Goal: Information Seeking & Learning: Learn about a topic

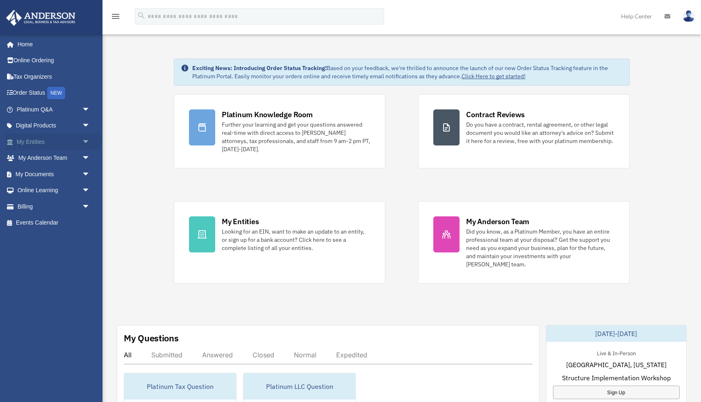
click at [86, 143] on span "arrow_drop_down" at bounding box center [90, 142] width 16 height 17
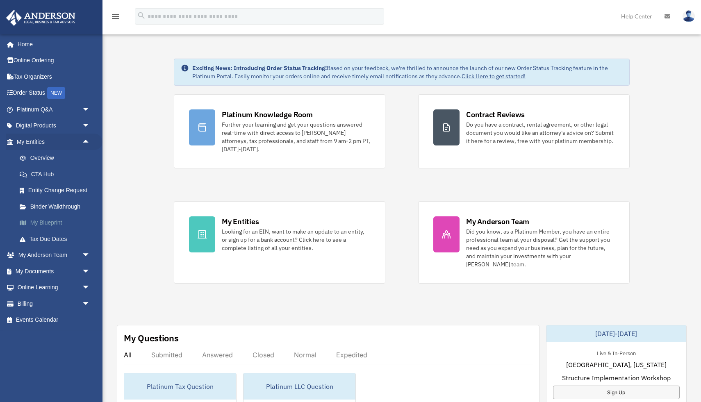
click at [48, 226] on link "My Blueprint" at bounding box center [56, 223] width 91 height 16
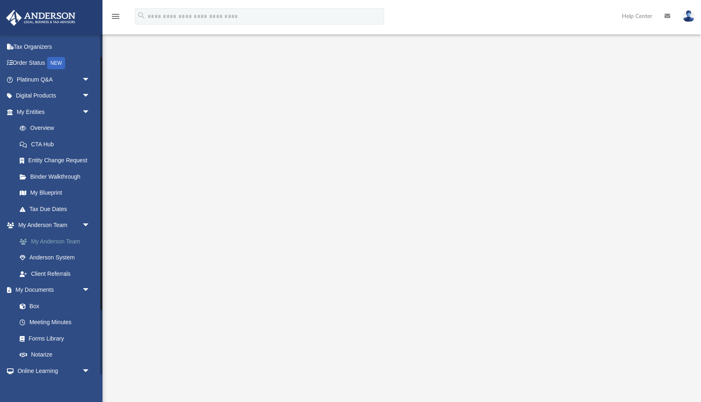
scroll to position [31, 0]
click at [35, 303] on link "Box" at bounding box center [56, 305] width 91 height 16
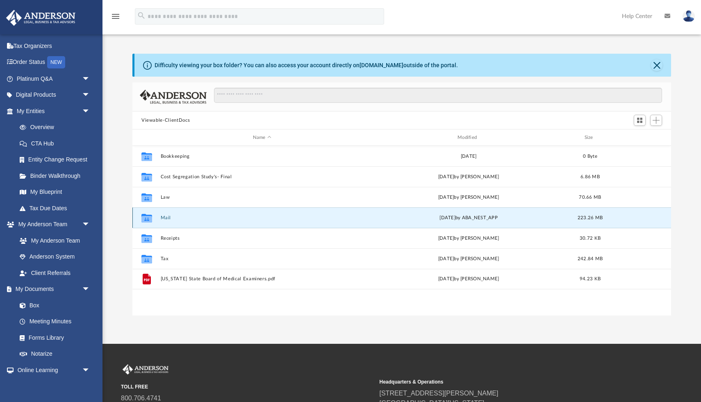
click at [166, 217] on button "Mail" at bounding box center [262, 217] width 203 height 5
click at [164, 217] on button "Mail" at bounding box center [262, 217] width 203 height 5
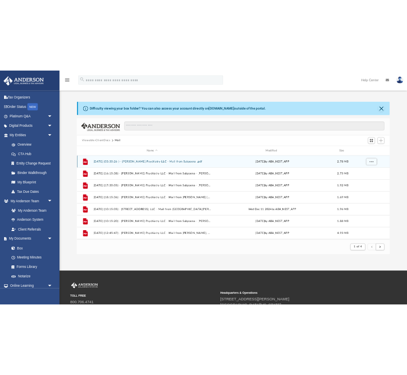
scroll to position [0, 0]
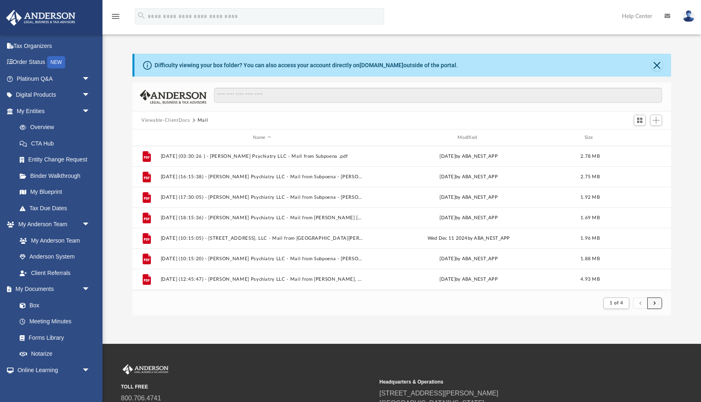
click at [655, 299] on button "submit" at bounding box center [654, 304] width 15 height 12
click at [656, 302] on span "submit" at bounding box center [655, 303] width 2 height 5
click at [656, 301] on span "submit" at bounding box center [655, 303] width 2 height 5
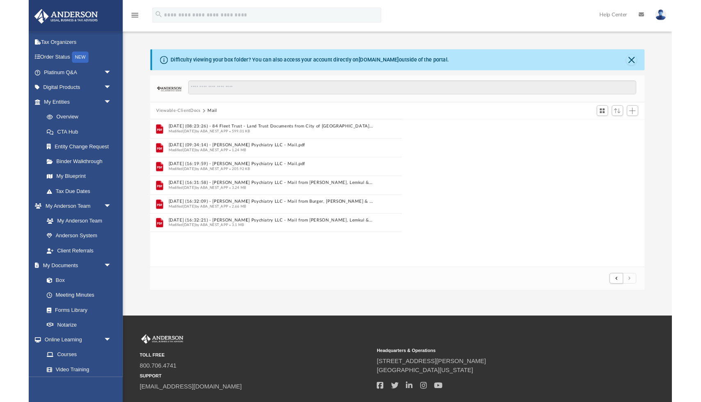
scroll to position [161, 539]
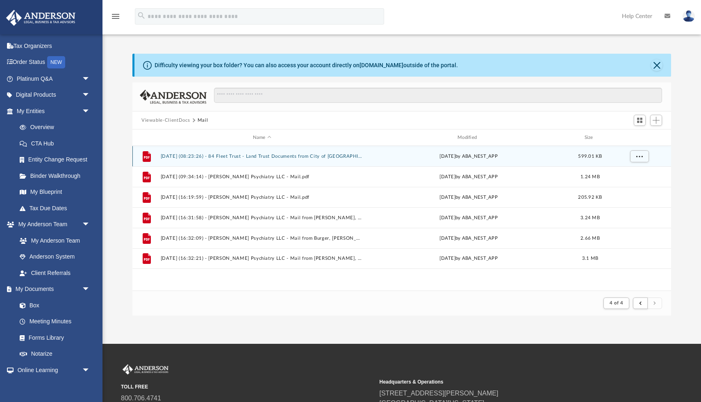
click at [273, 154] on button "2025.09.04 (08:23:26) - 84 Fleet Trust - Land Trust Documents from City of Las …" at bounding box center [262, 156] width 203 height 5
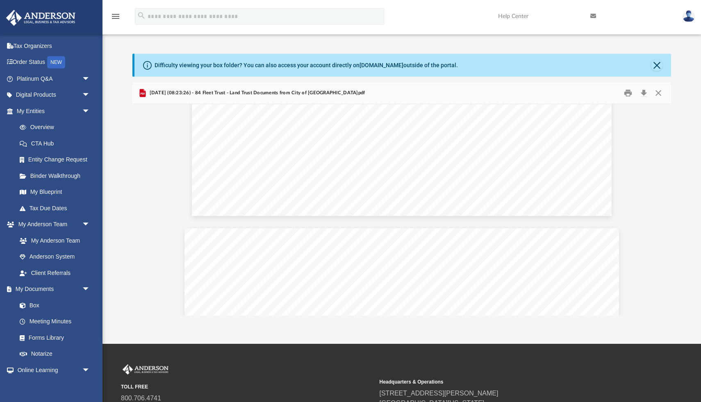
scroll to position [1094, 0]
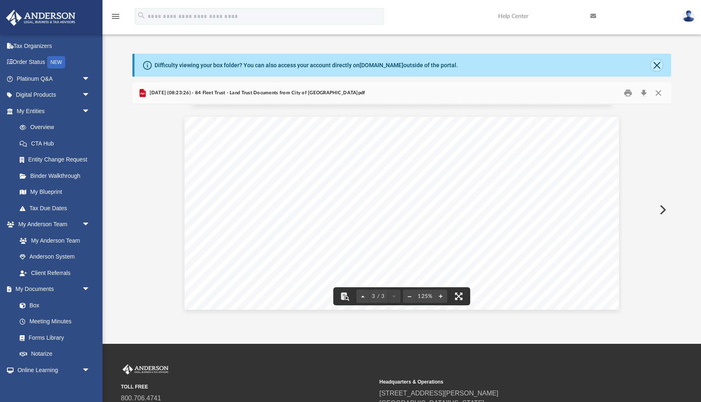
click at [656, 64] on button "Close" at bounding box center [656, 64] width 11 height 11
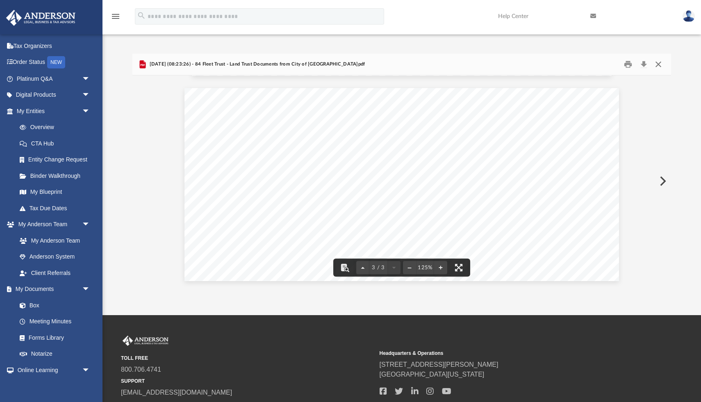
click at [656, 66] on button "Close" at bounding box center [658, 64] width 15 height 13
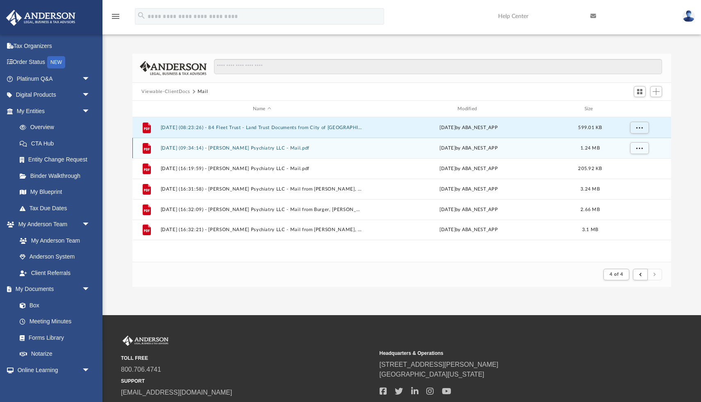
click at [275, 143] on div "File 2025.09.05 (09:34:14) - Patel Psychiatry LLC - Mail.pdf Fri Sep 5 2025 by …" at bounding box center [401, 148] width 539 height 21
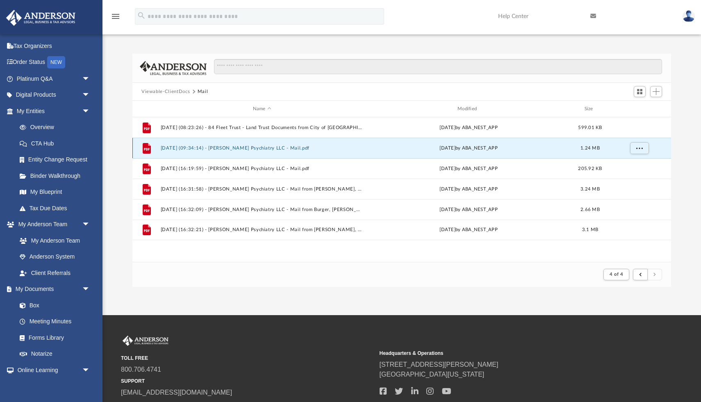
click at [273, 149] on button "2025.09.05 (09:34:14) - Patel Psychiatry LLC - Mail.pdf" at bounding box center [262, 148] width 203 height 5
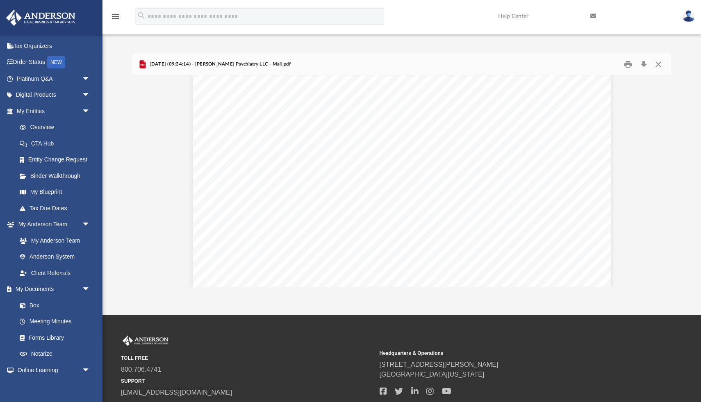
scroll to position [5304, 0]
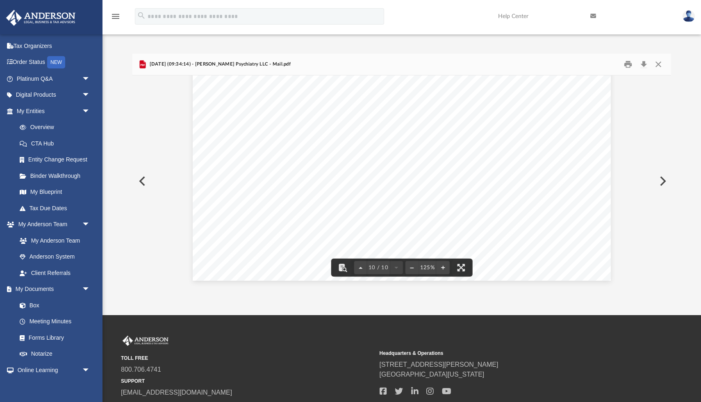
click at [659, 184] on button "Preview" at bounding box center [662, 181] width 18 height 23
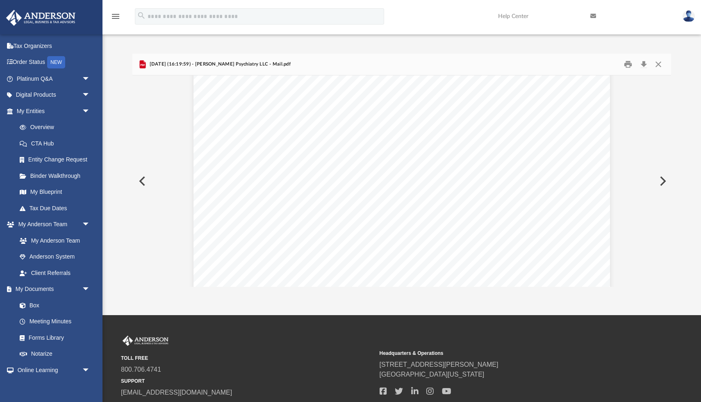
scroll to position [49, 0]
click at [664, 181] on button "Preview" at bounding box center [662, 181] width 18 height 23
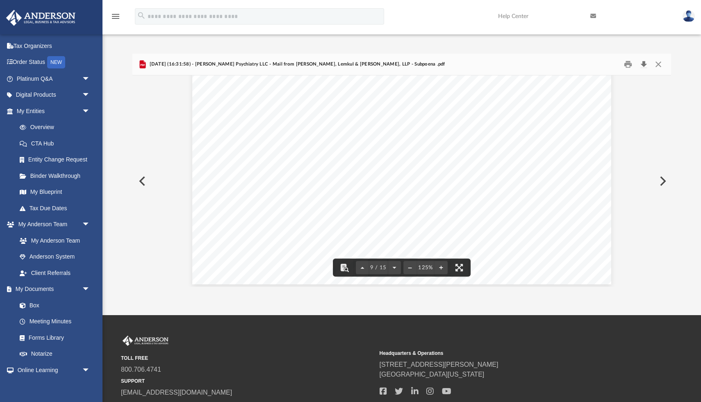
click at [643, 62] on button "Download" at bounding box center [643, 64] width 15 height 13
click at [663, 182] on button "Preview" at bounding box center [662, 181] width 18 height 23
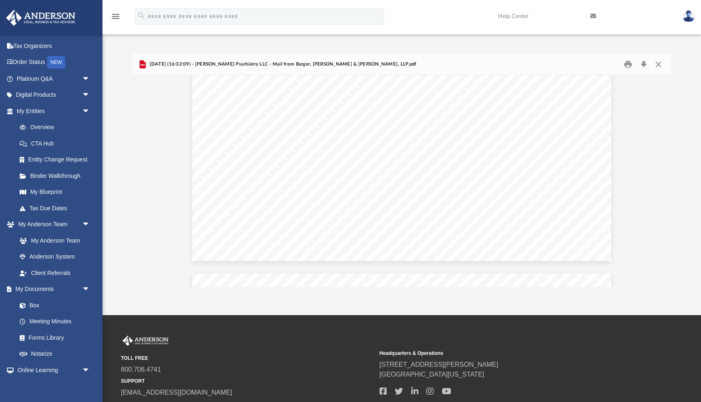
scroll to position [3754, 0]
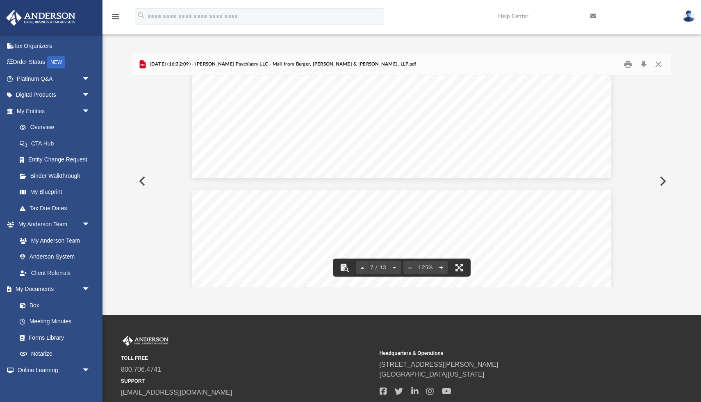
click at [660, 175] on button "Preview" at bounding box center [662, 181] width 18 height 23
click at [644, 65] on button "Download" at bounding box center [643, 64] width 15 height 13
click at [146, 184] on button "Preview" at bounding box center [141, 181] width 18 height 23
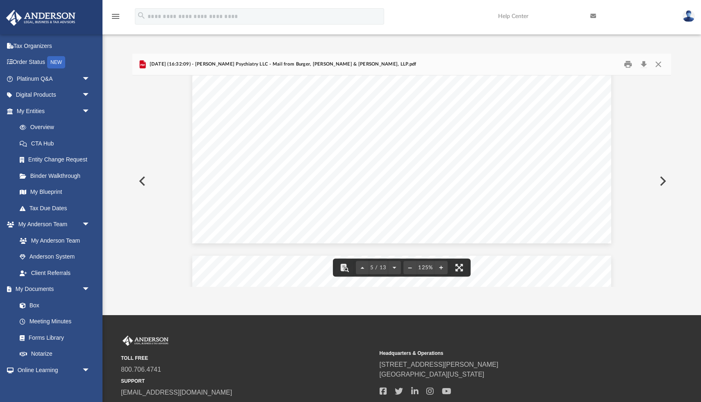
scroll to position [2582, 0]
click at [643, 65] on button "Download" at bounding box center [643, 64] width 15 height 13
click at [659, 66] on button "Close" at bounding box center [658, 64] width 15 height 13
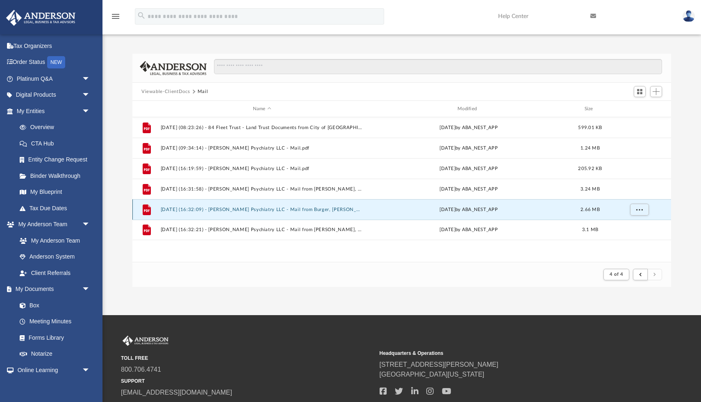
click at [268, 211] on button "2025.09.05 (16:32:09) - Patel Psychiatry LLC - Mail from Burger, Meyer & D'Ange…" at bounding box center [262, 209] width 203 height 5
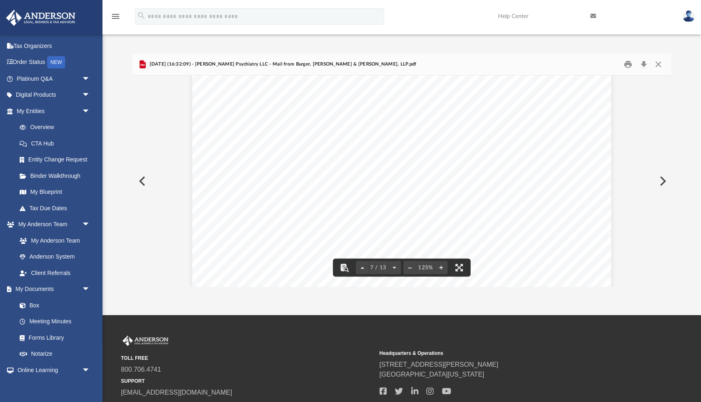
scroll to position [3448, 0]
click at [658, 179] on button "Preview" at bounding box center [662, 181] width 18 height 23
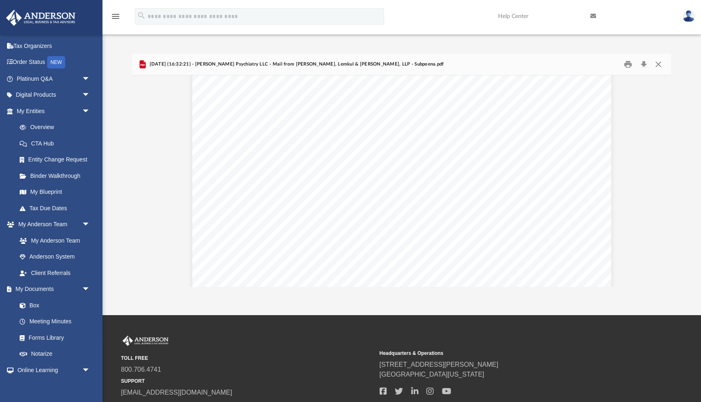
scroll to position [816, 0]
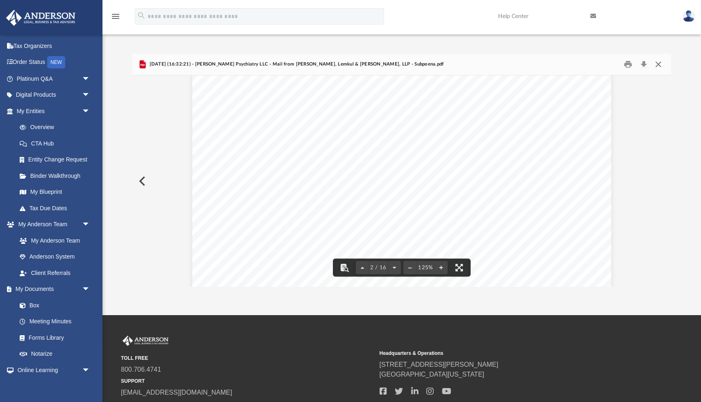
click at [659, 66] on button "Close" at bounding box center [658, 64] width 15 height 13
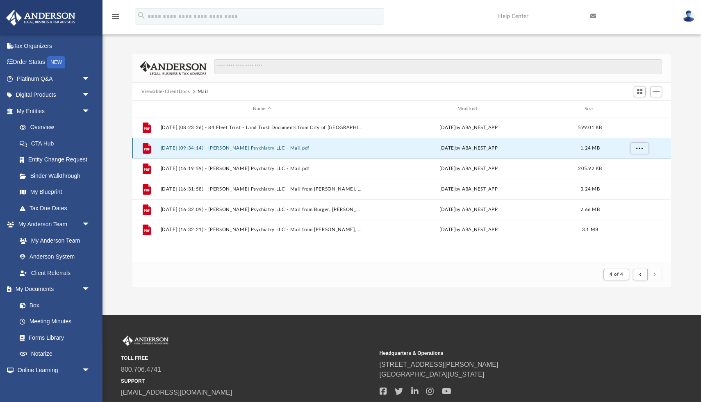
click at [258, 148] on button "2025.09.05 (09:34:14) - Patel Psychiatry LLC - Mail.pdf" at bounding box center [262, 148] width 203 height 5
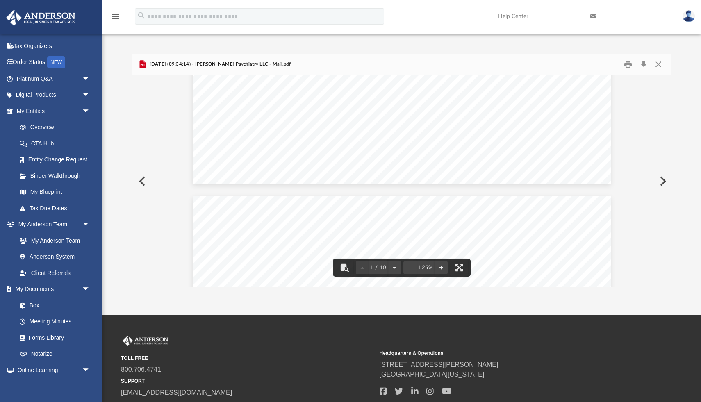
scroll to position [434, 0]
click at [656, 66] on button "Close" at bounding box center [658, 64] width 15 height 13
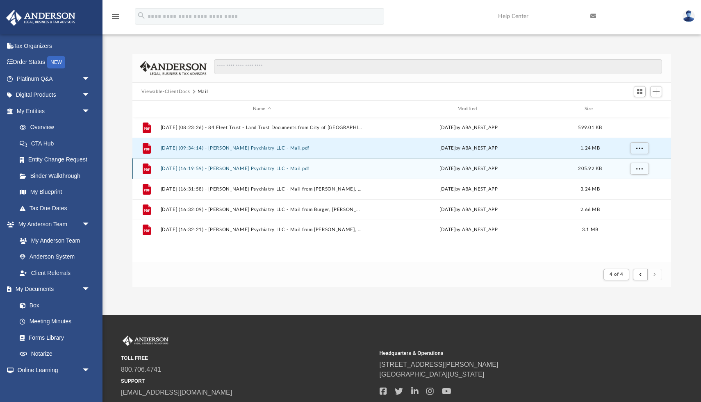
click at [251, 168] on button "2025.09.05 (16:19:59) - Patel Psychiatry LLC - Mail.pdf" at bounding box center [262, 168] width 203 height 5
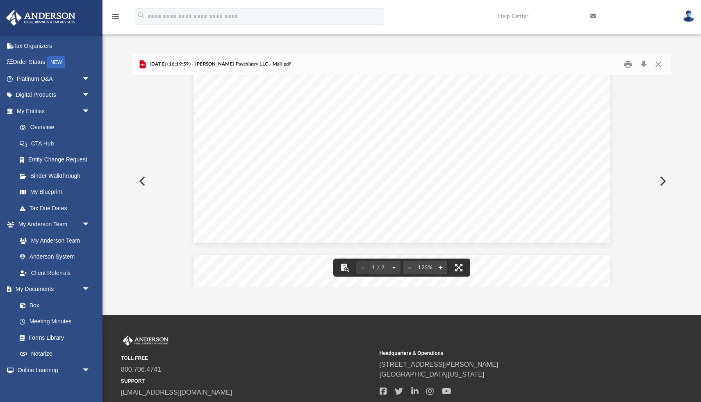
scroll to position [417, 0]
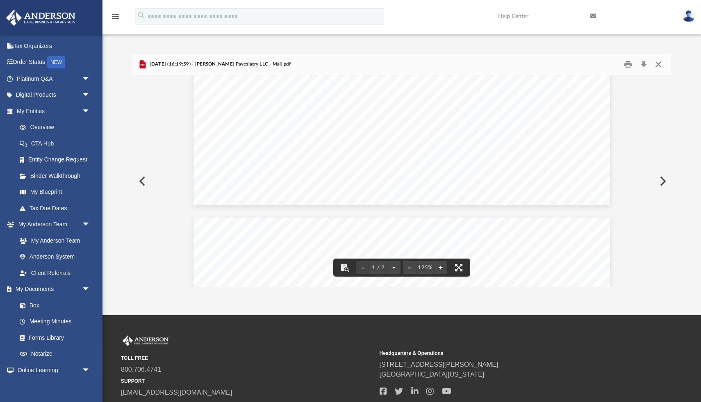
click at [659, 61] on button "Close" at bounding box center [658, 64] width 15 height 13
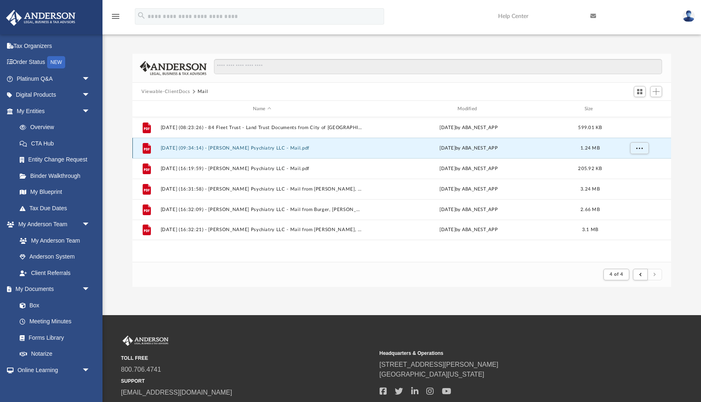
click at [182, 146] on button "2025.09.05 (09:34:14) - Patel Psychiatry LLC - Mail.pdf" at bounding box center [262, 148] width 203 height 5
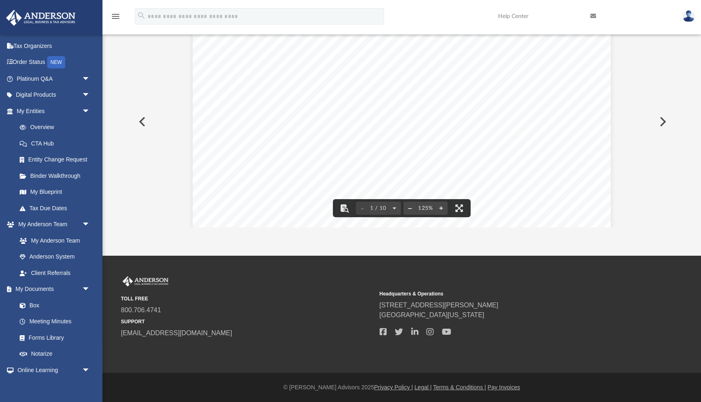
scroll to position [0, 0]
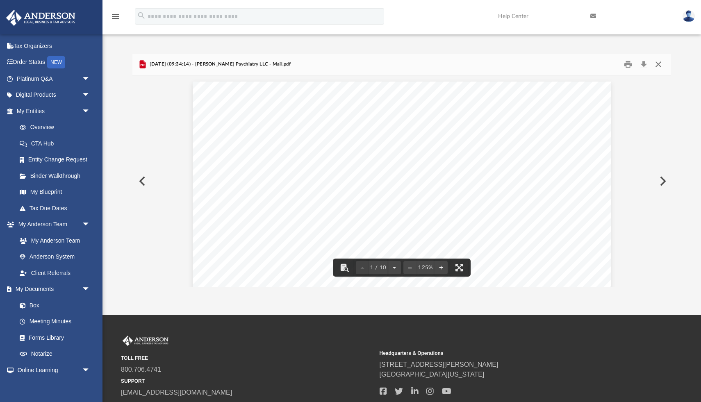
click at [659, 65] on button "Close" at bounding box center [658, 64] width 15 height 13
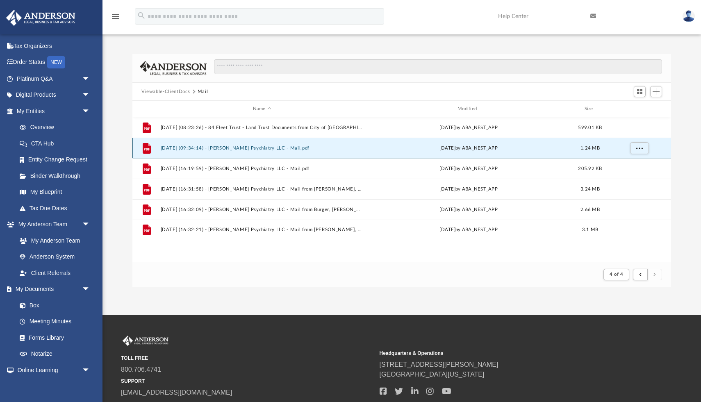
click at [264, 146] on button "2025.09.05 (09:34:14) - Patel Psychiatry LLC - Mail.pdf" at bounding box center [262, 148] width 203 height 5
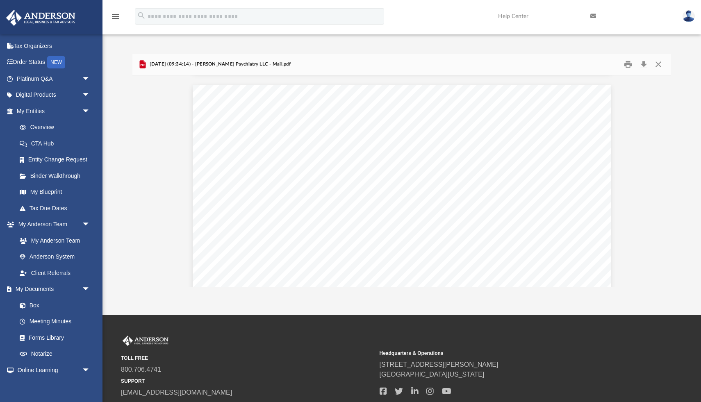
scroll to position [1163, 0]
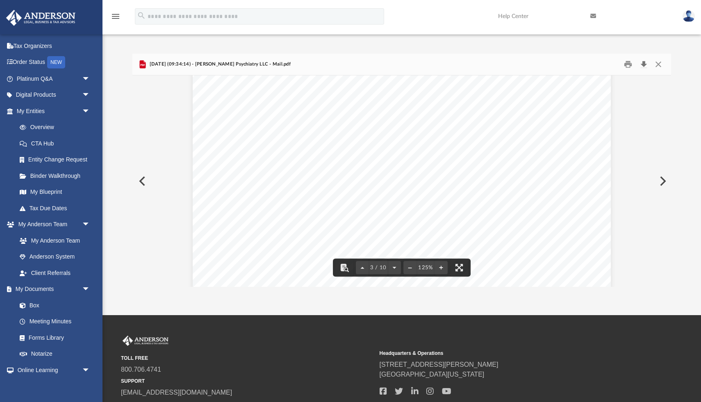
click at [645, 68] on button "Download" at bounding box center [643, 64] width 15 height 13
click at [665, 62] on button "Close" at bounding box center [658, 64] width 15 height 13
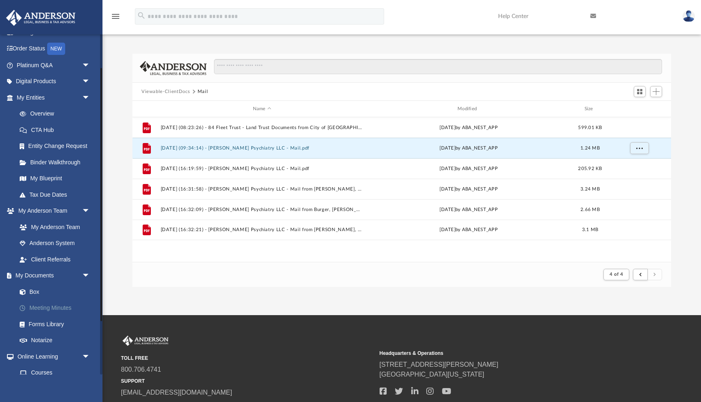
scroll to position [46, 0]
click at [35, 293] on link "Box" at bounding box center [56, 291] width 91 height 16
click at [76, 144] on link "Entity Change Request" at bounding box center [56, 145] width 91 height 16
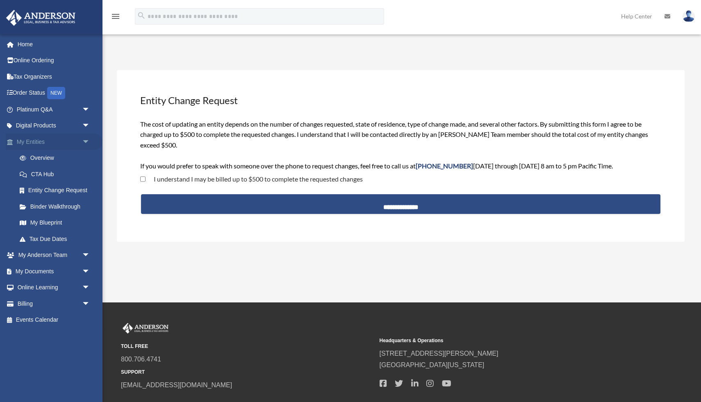
click at [43, 142] on link "My Entities arrow_drop_down" at bounding box center [54, 142] width 97 height 16
click at [43, 223] on link "My Blueprint" at bounding box center [56, 223] width 91 height 16
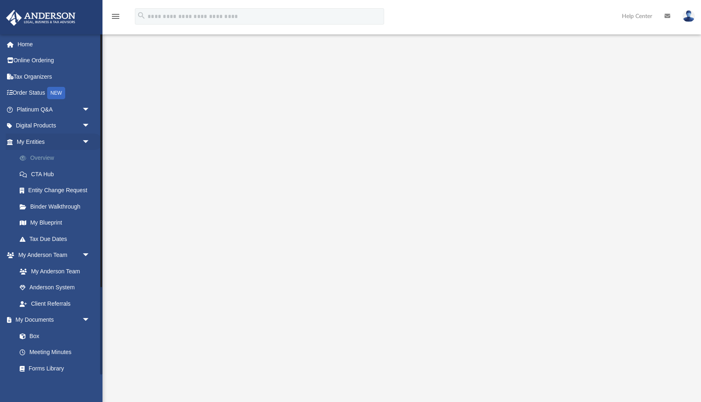
click at [50, 155] on link "Overview" at bounding box center [56, 158] width 91 height 16
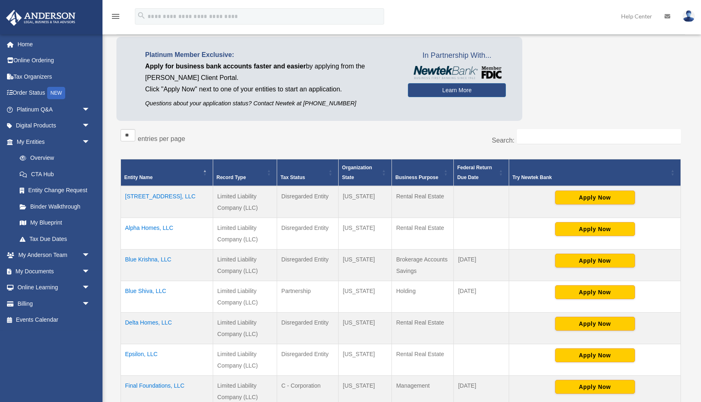
scroll to position [51, 0]
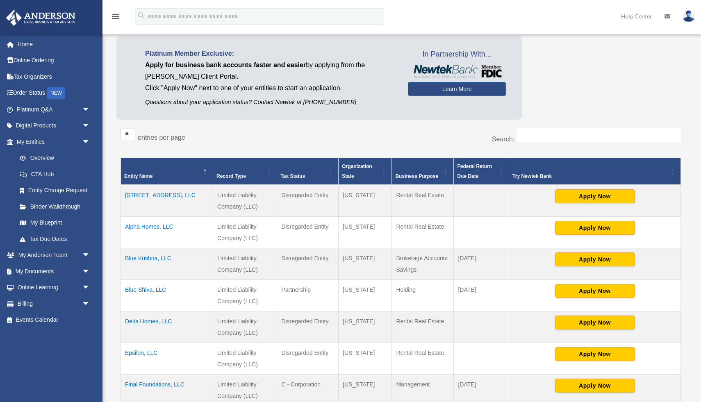
click at [166, 258] on td "Blue Krishna, LLC" at bounding box center [167, 264] width 92 height 32
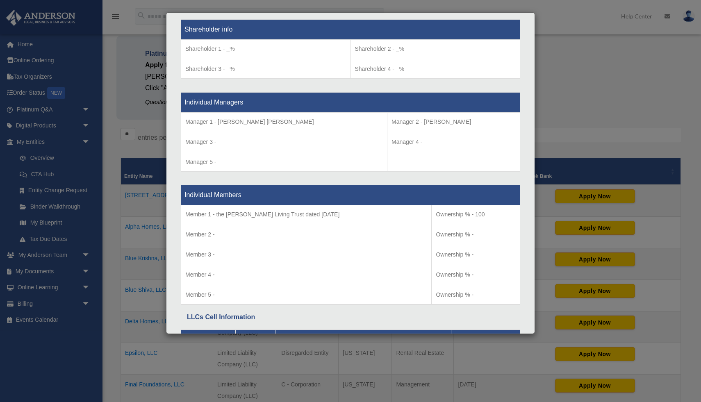
scroll to position [697, 0]
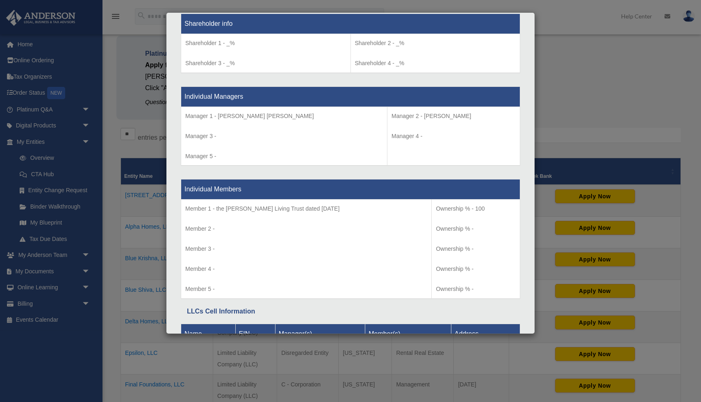
drag, startPoint x: 223, startPoint y: 208, endPoint x: 387, endPoint y: 218, distance: 164.3
click at [389, 219] on td "Member 1 - the Patel-Gupta Living Trust dated May 23, 2024 Member 2 - Member 3 …" at bounding box center [306, 249] width 251 height 99
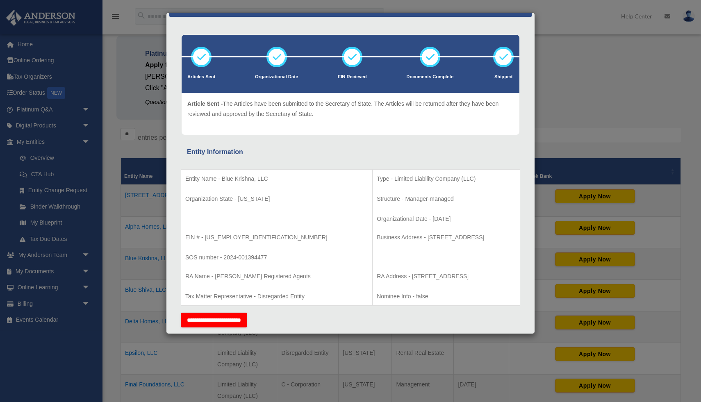
scroll to position [0, 0]
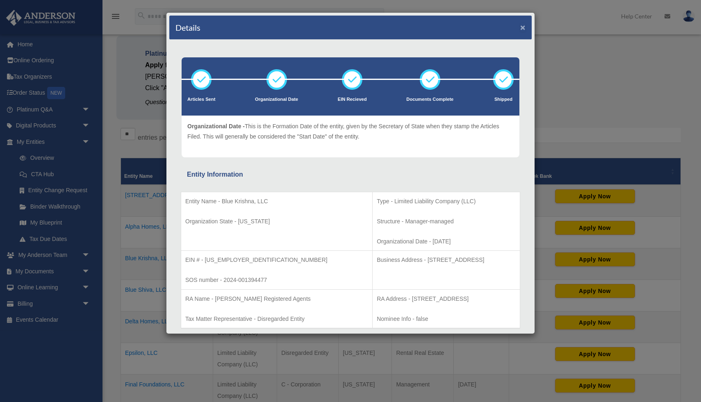
click at [523, 27] on button "×" at bounding box center [522, 27] width 5 height 9
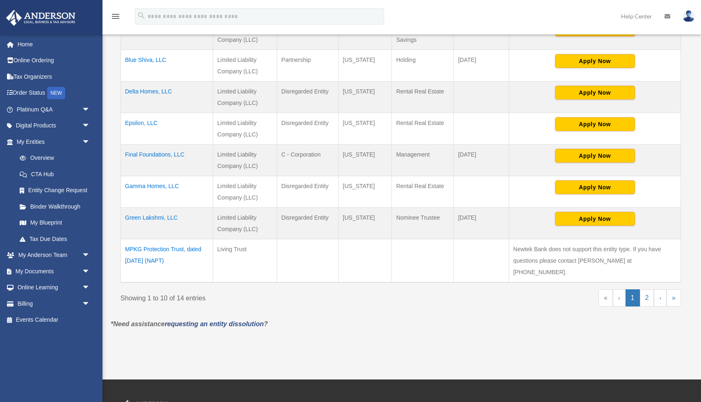
scroll to position [296, 0]
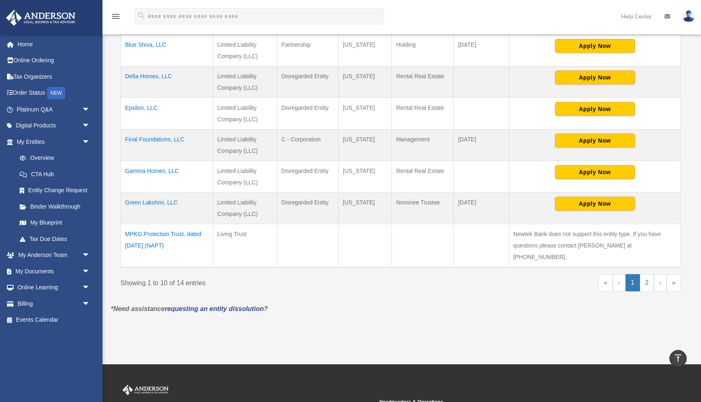
click at [162, 235] on td "MPKG Protection Trust, dated June 7, 2024 (NAPT)" at bounding box center [167, 245] width 92 height 43
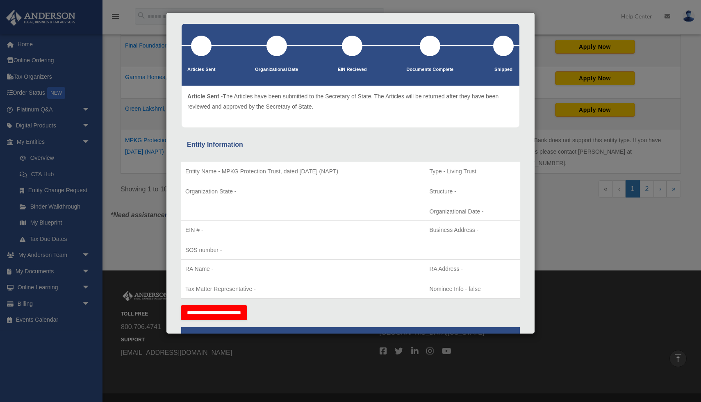
scroll to position [0, 0]
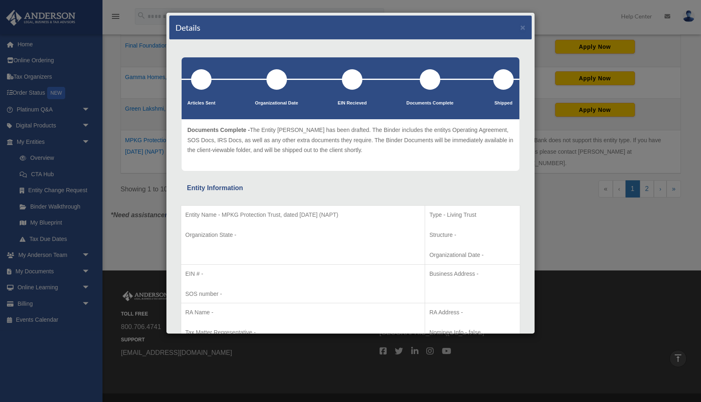
click at [520, 30] on div "Details ×" at bounding box center [350, 28] width 362 height 24
click at [524, 29] on button "×" at bounding box center [522, 27] width 5 height 9
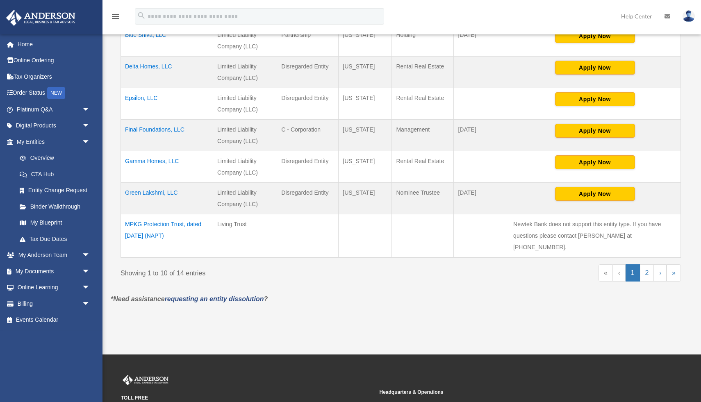
scroll to position [312, 0]
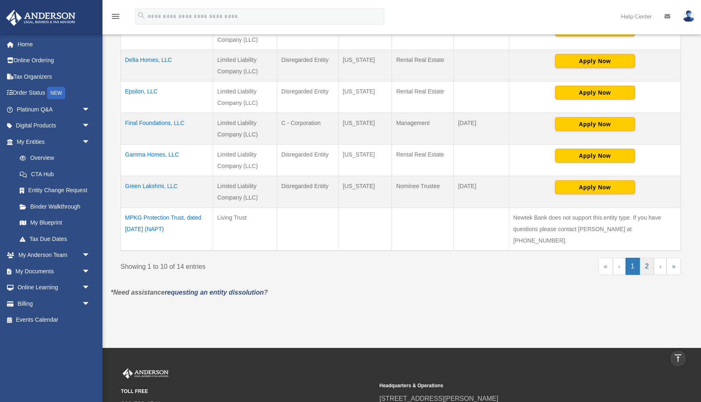
click at [650, 258] on link "2" at bounding box center [647, 266] width 14 height 17
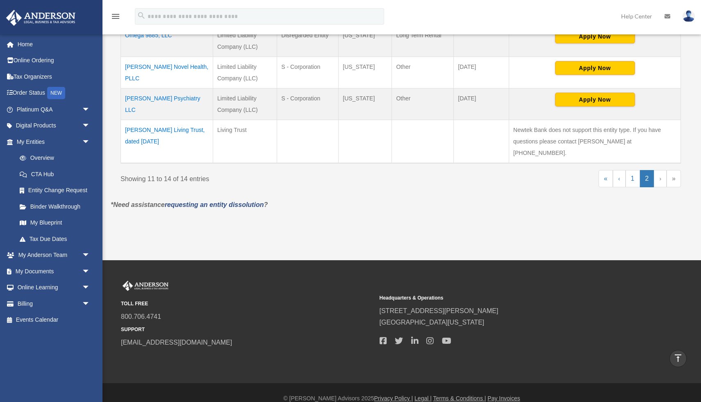
click at [187, 130] on td "Patel-Gupta Living Trust, dated May 23, 2024" at bounding box center [167, 141] width 92 height 43
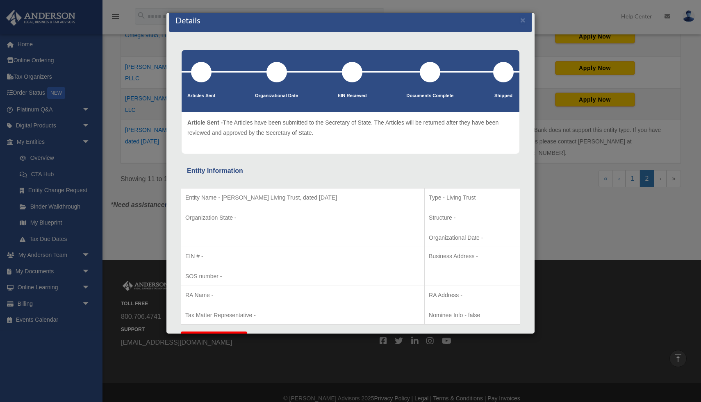
scroll to position [0, 0]
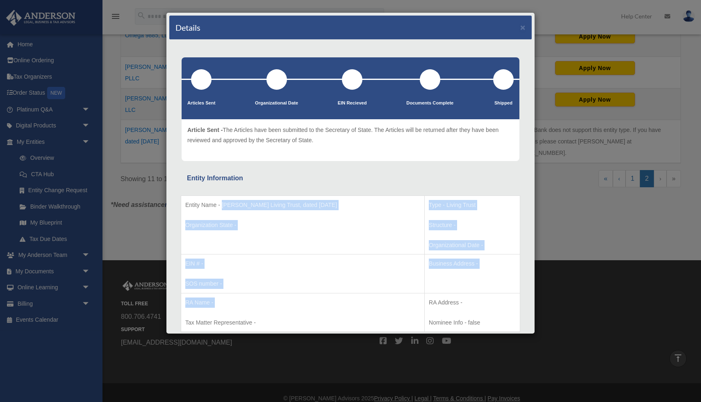
drag, startPoint x: 223, startPoint y: 205, endPoint x: 304, endPoint y: 317, distance: 138.0
click at [304, 317] on tbody "Entity Name - Patel-Gupta Living Trust, dated May 23, 2024 Organization State -…" at bounding box center [350, 264] width 339 height 137
click at [304, 317] on td "RA Name - Tax Matter Representative -" at bounding box center [303, 312] width 244 height 39
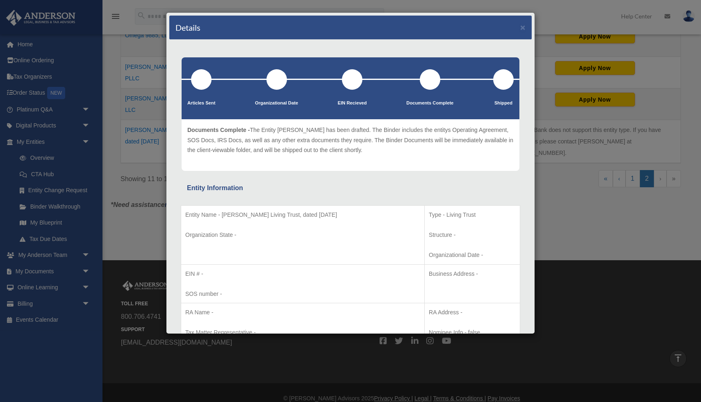
click at [526, 30] on div "Details ×" at bounding box center [350, 28] width 362 height 24
click at [520, 26] on button "×" at bounding box center [522, 27] width 5 height 9
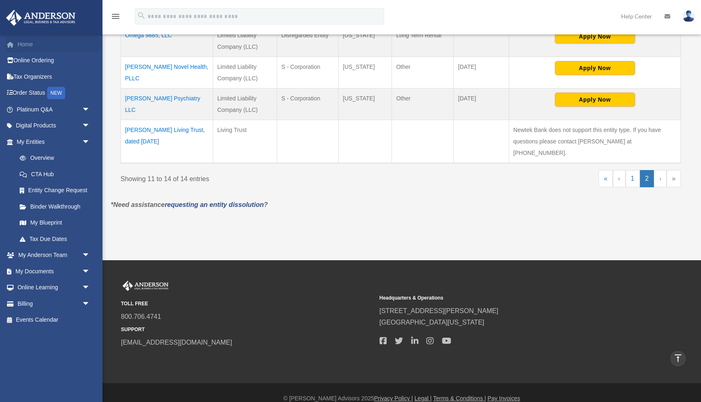
click at [27, 43] on link "Home" at bounding box center [54, 44] width 97 height 16
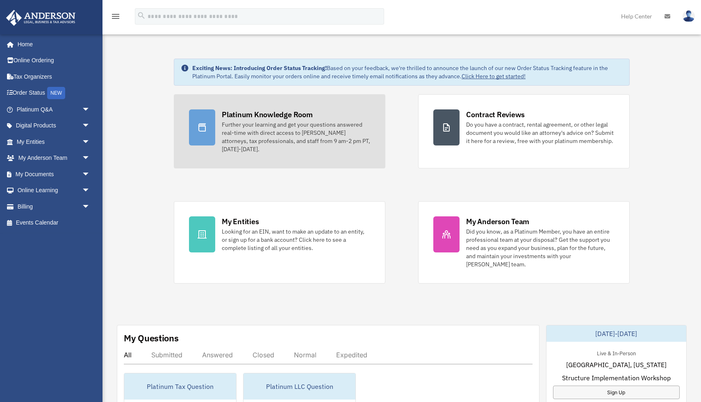
click at [255, 114] on div "Platinum Knowledge Room" at bounding box center [267, 114] width 91 height 10
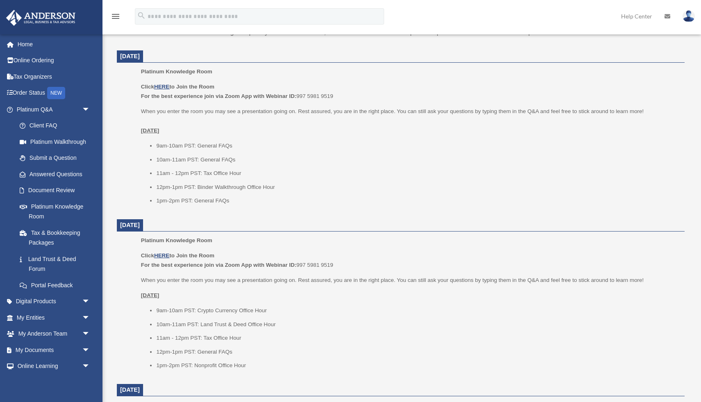
scroll to position [314, 0]
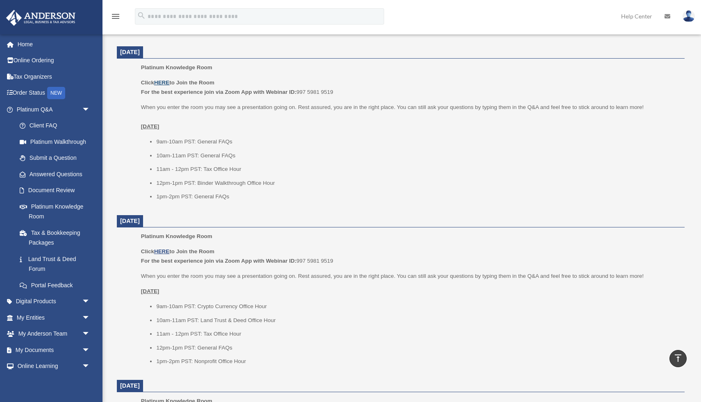
click at [164, 83] on u "HERE" at bounding box center [161, 83] width 15 height 6
click at [32, 107] on link "Platinum Q&A arrow_drop_down" at bounding box center [54, 109] width 97 height 16
click at [42, 122] on link "Client FAQ" at bounding box center [56, 126] width 91 height 16
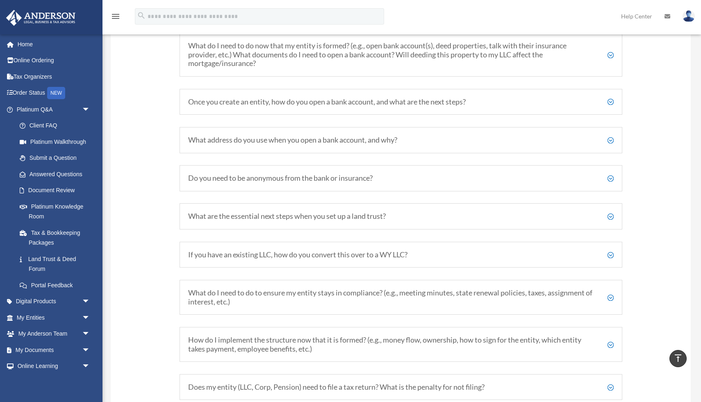
scroll to position [994, 0]
click at [262, 255] on h5 "If you have an existing LLC, how do you convert this over to a WY LLC?" at bounding box center [401, 254] width 426 height 9
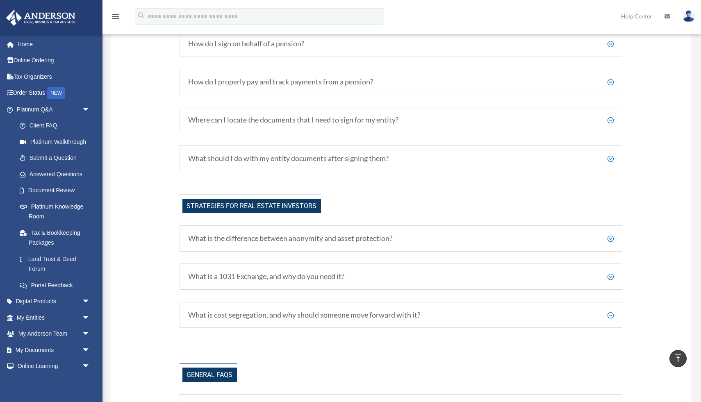
scroll to position [1759, 0]
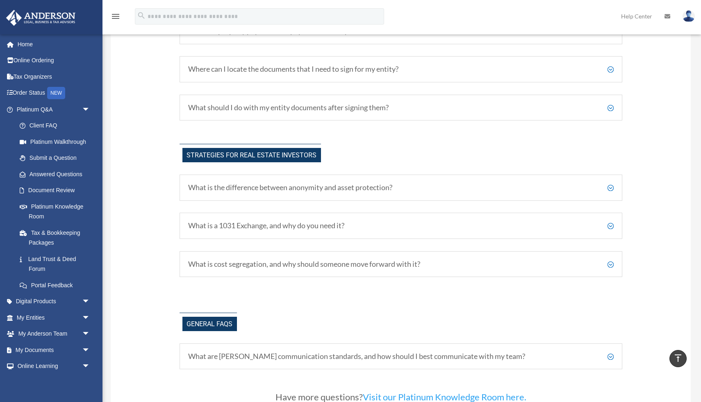
click at [243, 355] on h5 "What are Anderson's communication standards, and how should I best communicate …" at bounding box center [401, 356] width 426 height 9
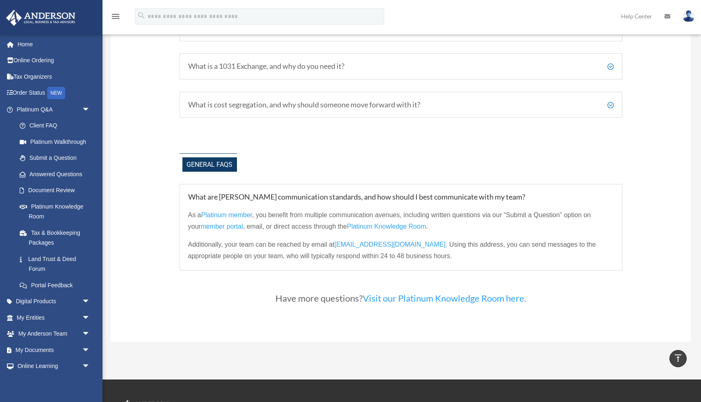
scroll to position [1919, 0]
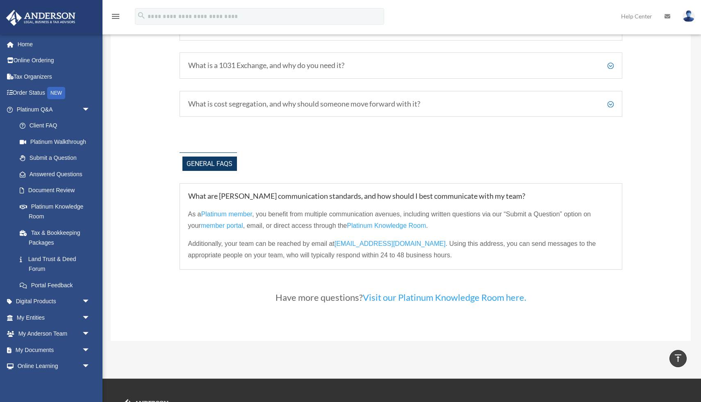
click at [370, 223] on span "Platinum Knowledge Room" at bounding box center [386, 225] width 79 height 7
